Goal: Task Accomplishment & Management: Manage account settings

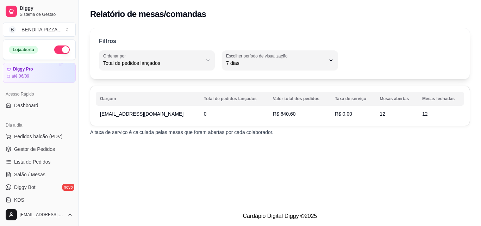
select select "TOTAL_OF_ORDERS"
select select "7"
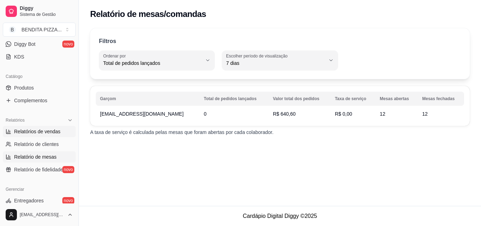
drag, startPoint x: 0, startPoint y: 0, endPoint x: 43, endPoint y: 134, distance: 141.1
click at [61, 149] on link "Relatório de clientes" at bounding box center [39, 143] width 73 height 11
click at [43, 134] on span "Relatórios de vendas" at bounding box center [37, 131] width 46 height 7
select select "30"
select select "HIGHEST_TOTAL_SPENT_WITH_ORDERS"
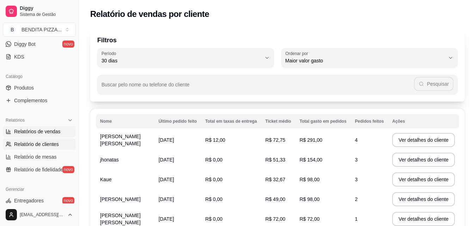
select select "ALL"
select select "0"
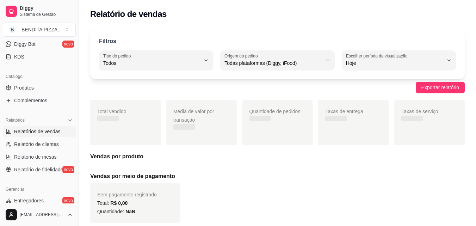
click at [43, 134] on span "Relatórios de vendas" at bounding box center [37, 131] width 46 height 7
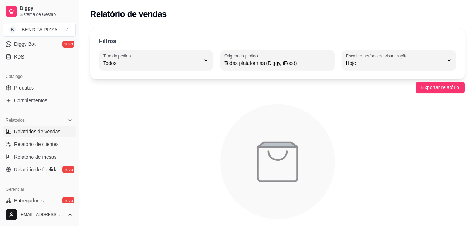
click at [58, 137] on link "Relatórios de vendas" at bounding box center [39, 131] width 73 height 11
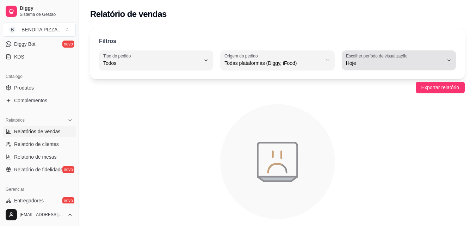
click at [451, 62] on button "Escolher período de visualização Hoje" at bounding box center [399, 60] width 114 height 20
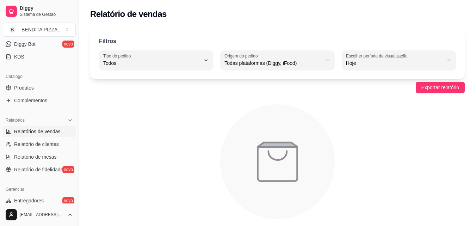
click at [416, 89] on span "Ontem" at bounding box center [395, 91] width 92 height 7
type input "1"
select select "1"
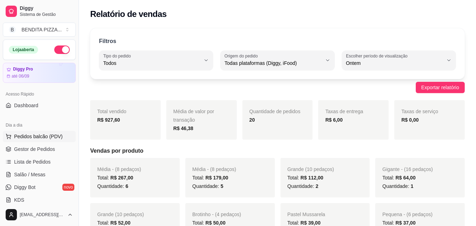
click at [60, 140] on button "Pedidos balcão (PDV)" at bounding box center [39, 136] width 73 height 11
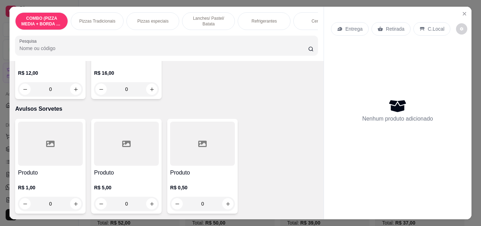
scroll to position [1501, 0]
click at [466, 12] on button "Close" at bounding box center [464, 13] width 11 height 11
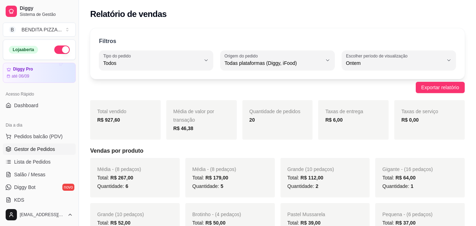
click at [46, 149] on span "Gestor de Pedidos" at bounding box center [34, 148] width 41 height 7
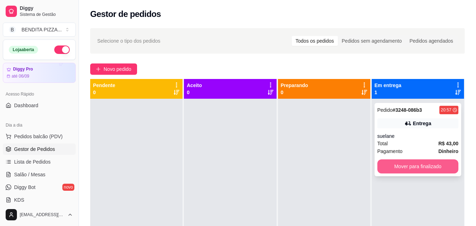
click at [430, 171] on button "Mover para finalizado" at bounding box center [417, 166] width 81 height 14
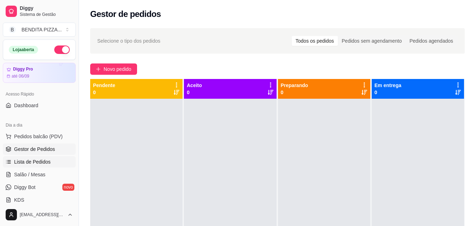
click at [62, 162] on link "Lista de Pedidos" at bounding box center [39, 161] width 73 height 11
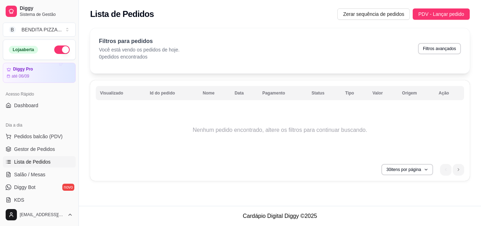
click at [244, 94] on th "Data" at bounding box center [244, 93] width 28 height 14
